Goal: Information Seeking & Learning: Learn about a topic

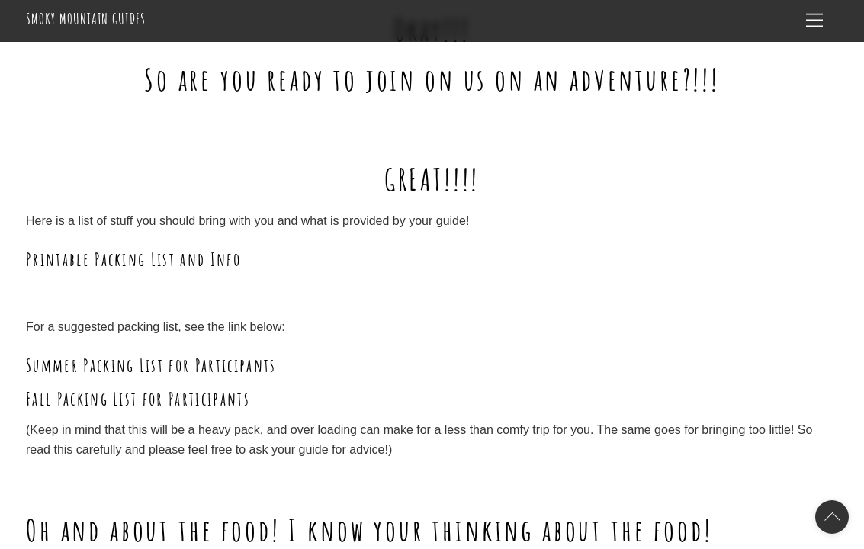
scroll to position [1505, 0]
click at [192, 247] on link "Printable Packing List and Info" at bounding box center [133, 258] width 215 height 23
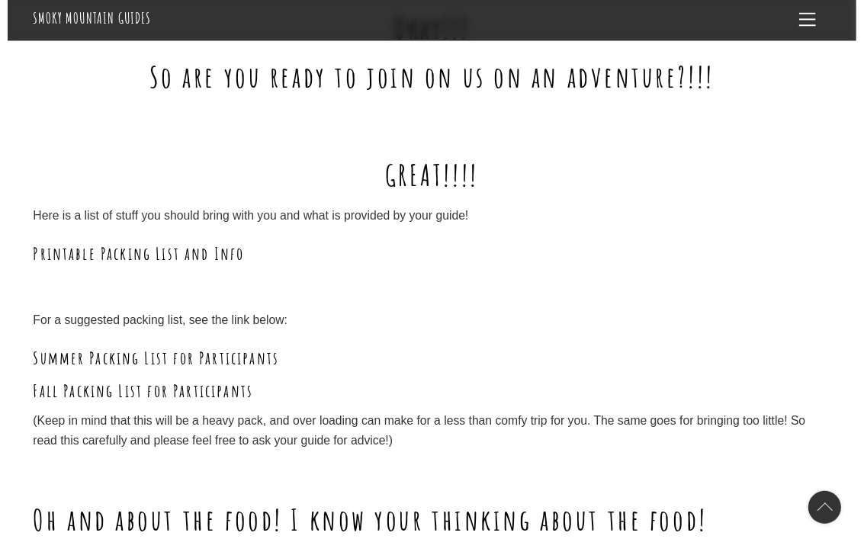
scroll to position [1548, 0]
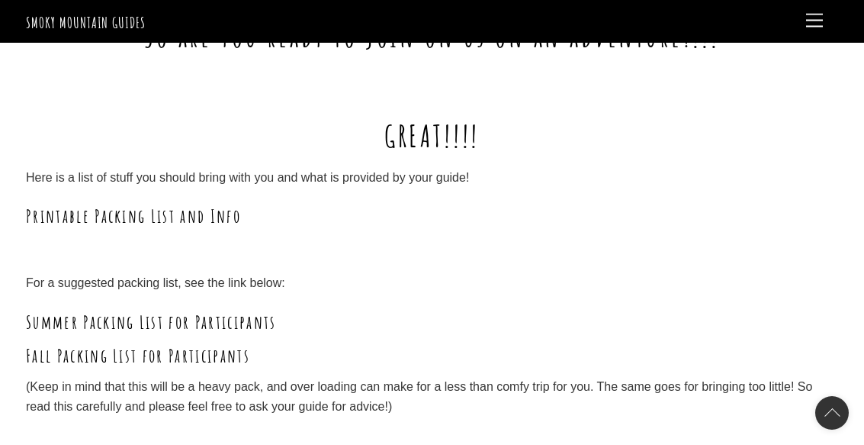
click at [198, 204] on link "Printable Packing List and Info" at bounding box center [133, 215] width 215 height 23
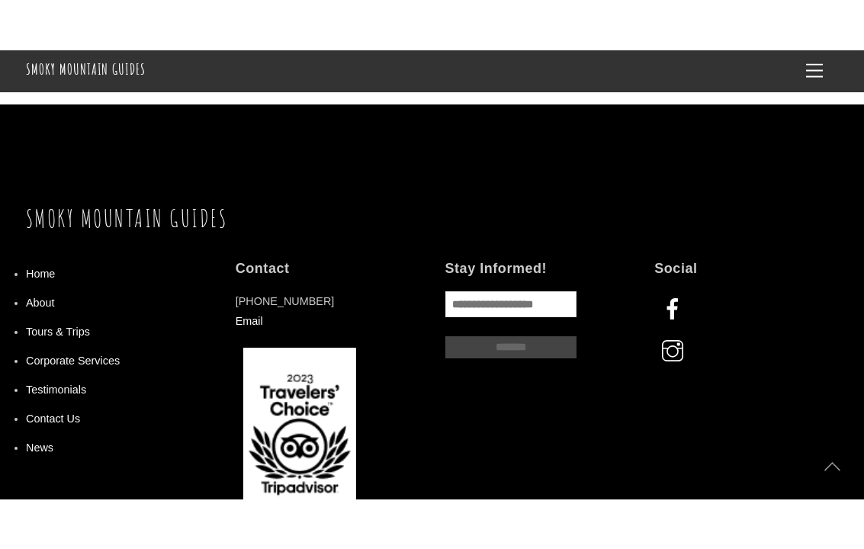
scroll to position [2970, 0]
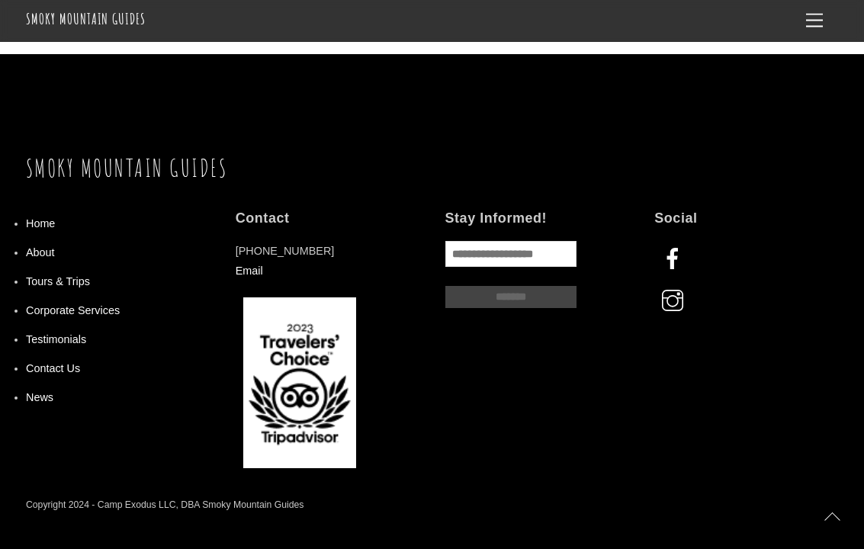
click at [80, 275] on link "Tours & Trips" at bounding box center [58, 281] width 64 height 12
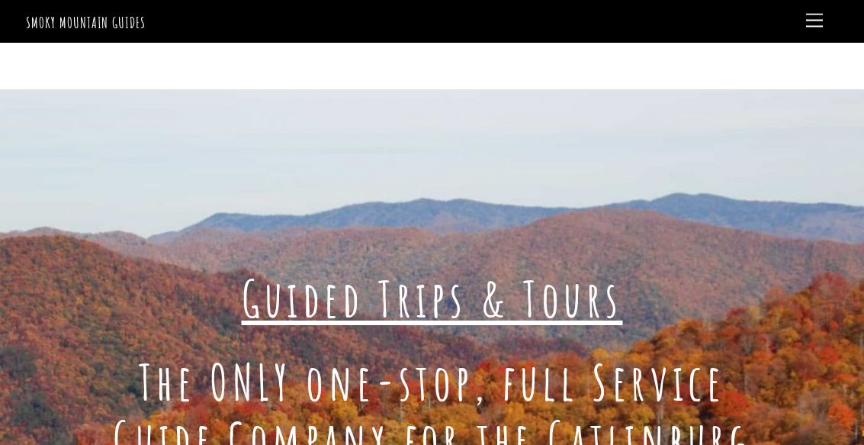
click at [813, 17] on span "Menu" at bounding box center [814, 21] width 17 height 14
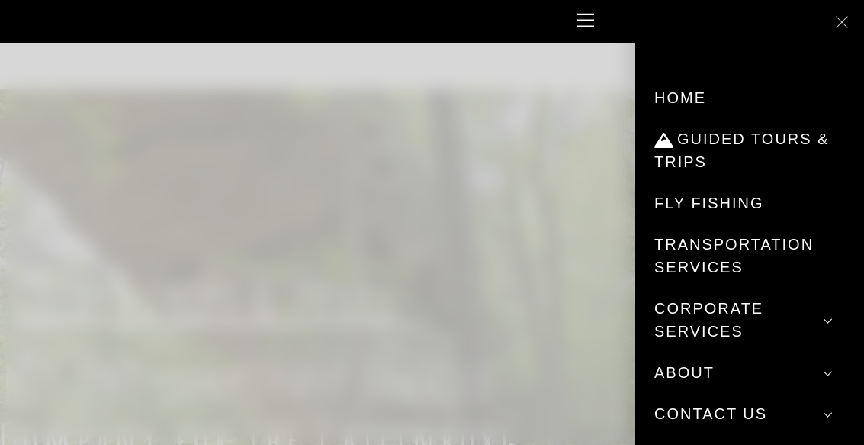
click at [699, 98] on link "Home" at bounding box center [749, 97] width 191 height 41
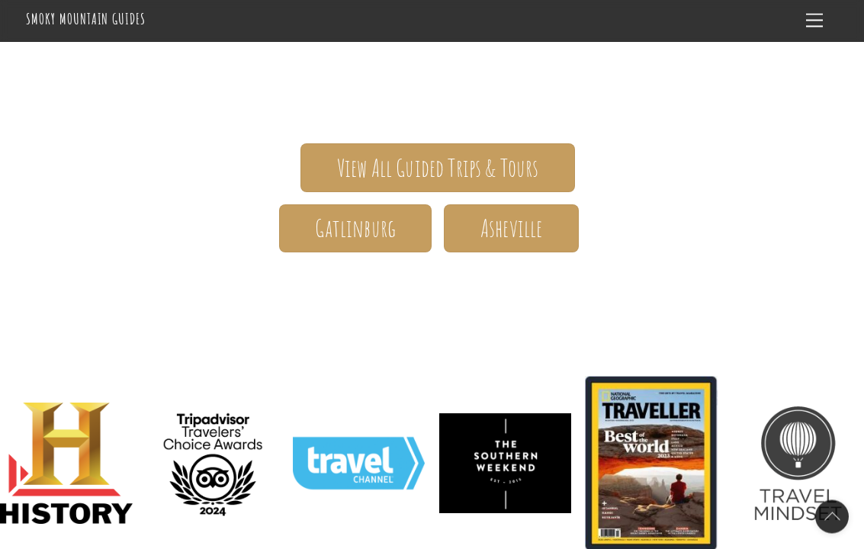
scroll to position [270, 0]
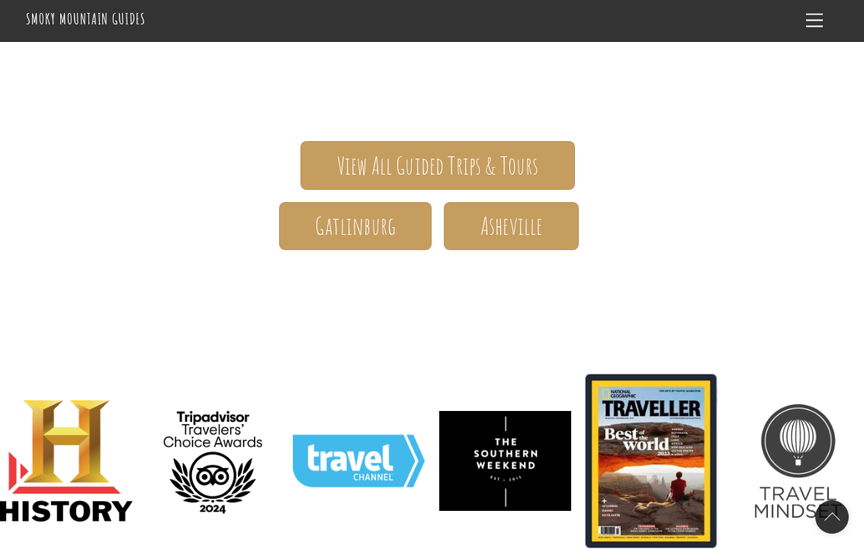
click at [527, 228] on span "Asheville" at bounding box center [512, 226] width 62 height 16
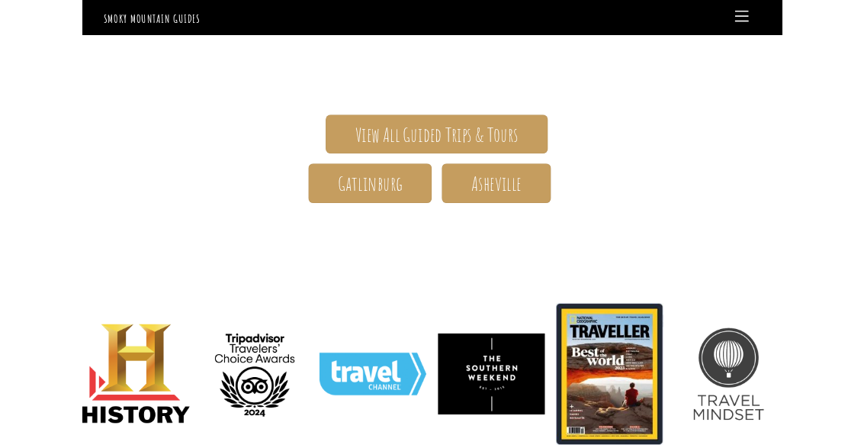
scroll to position [313, 0]
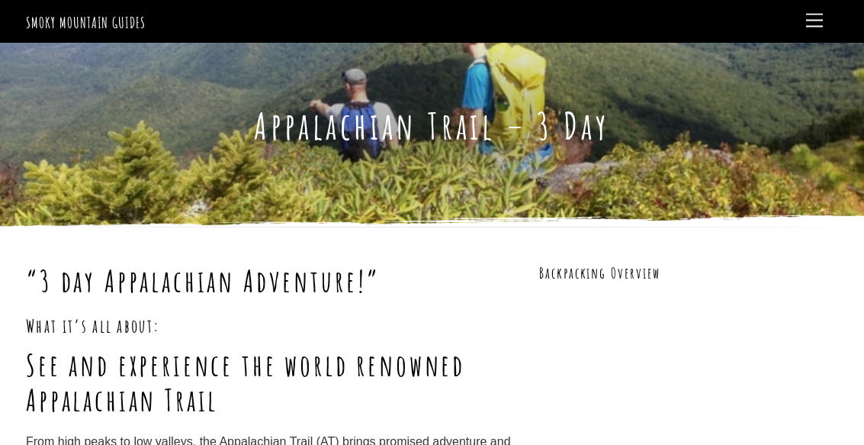
scroll to position [3013, 0]
